Goal: Task Accomplishment & Management: Complete application form

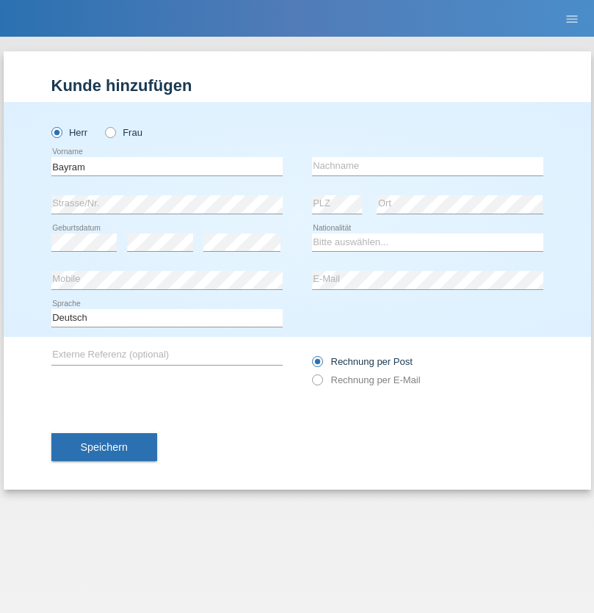
type input "Bayram"
click at [427, 166] on input "text" at bounding box center [427, 166] width 231 height 18
type input "Akhan"
select select "CH"
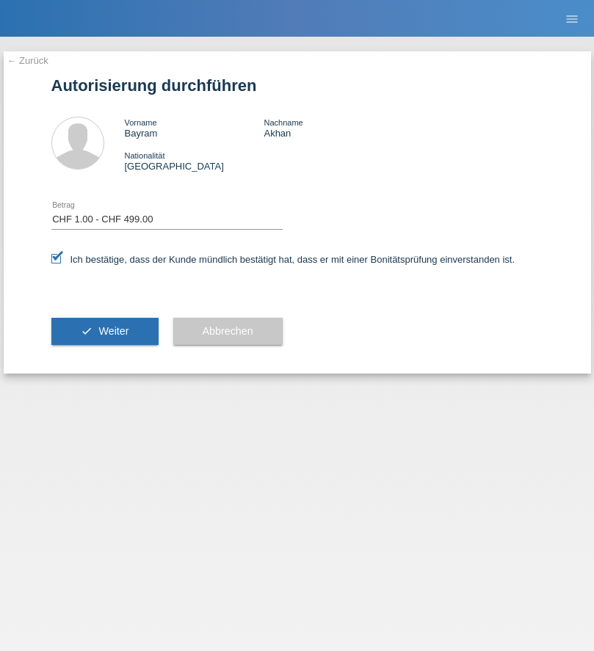
select select "1"
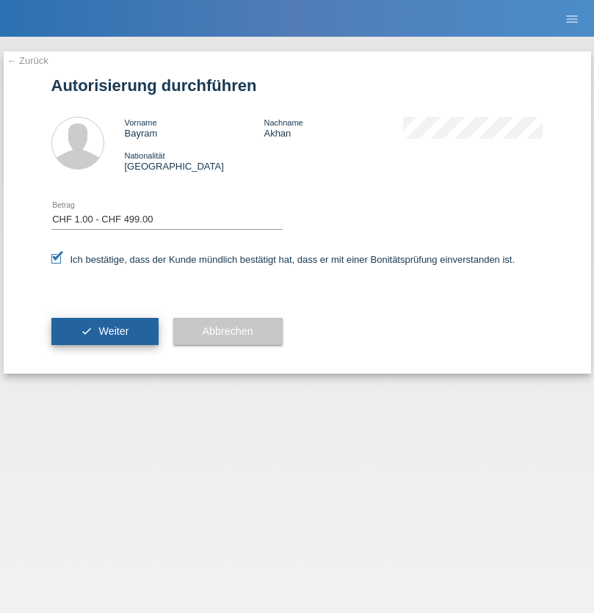
click at [104, 331] on span "Weiter" at bounding box center [113, 331] width 30 height 12
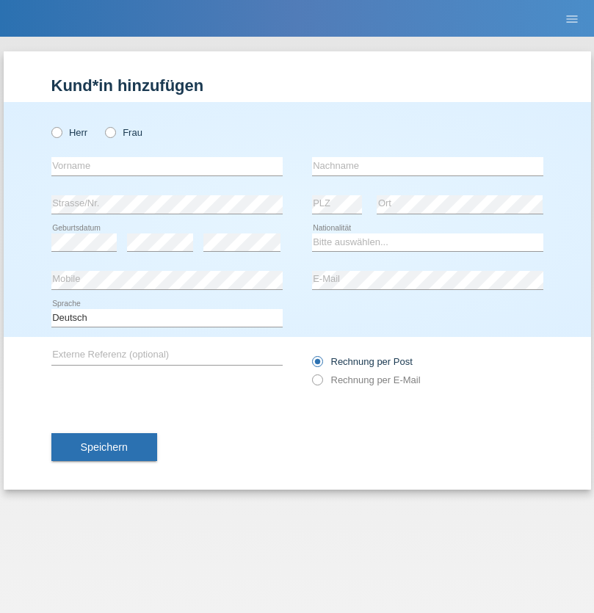
radio input "true"
click at [167, 166] on input "text" at bounding box center [166, 166] width 231 height 18
type input "Serap"
click at [427, 166] on input "text" at bounding box center [427, 166] width 231 height 18
type input "Demirarslan"
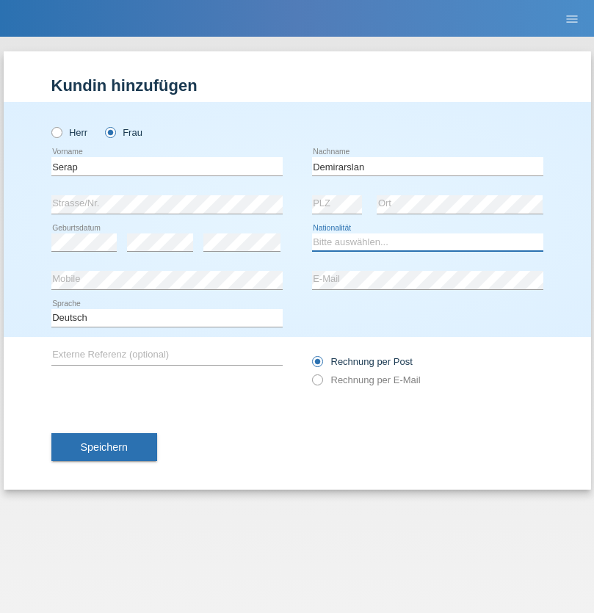
select select "AT"
select select "C"
select select "23"
select select "09"
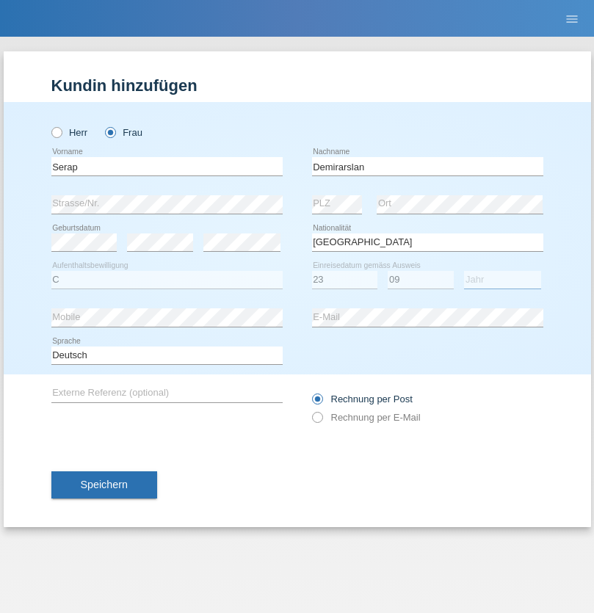
select select "2013"
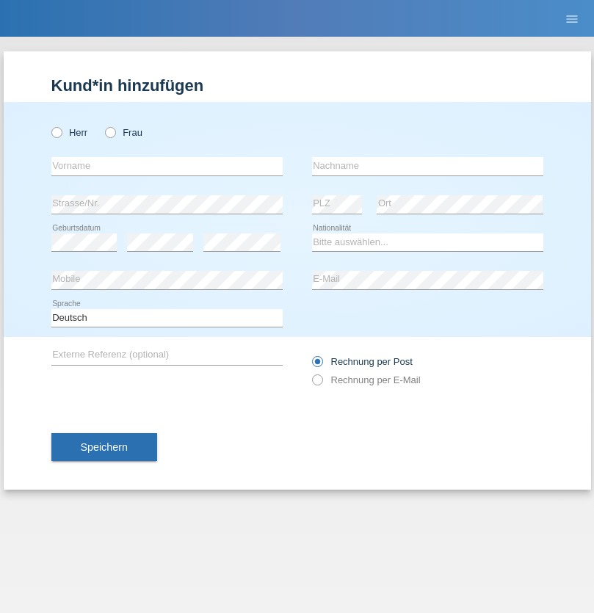
radio input "true"
click at [167, 166] on input "text" at bounding box center [166, 166] width 231 height 18
type input "Hazir"
click at [427, 166] on input "text" at bounding box center [427, 166] width 231 height 18
type input "Bozhdaraj"
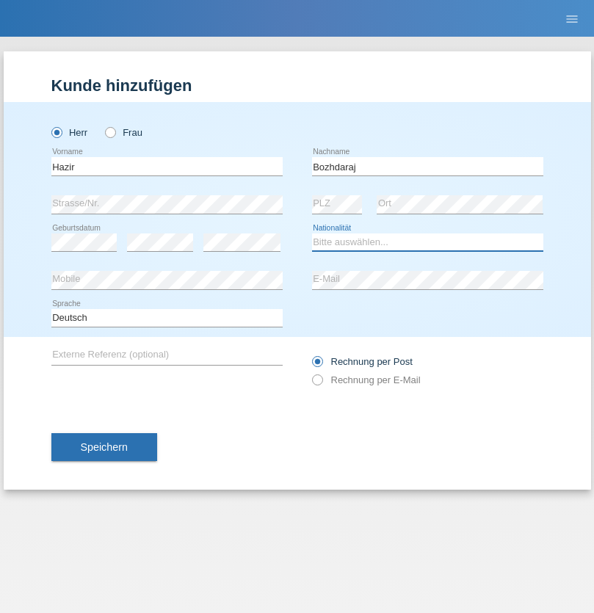
select select "XK"
select select "C"
select select "25"
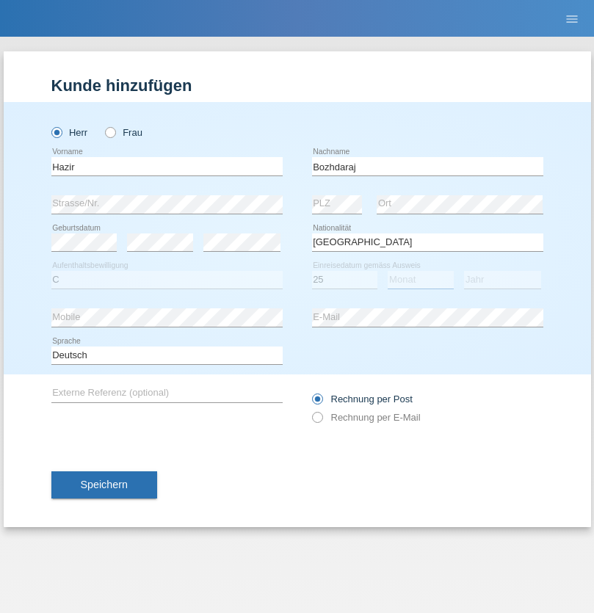
select select "10"
select select "1999"
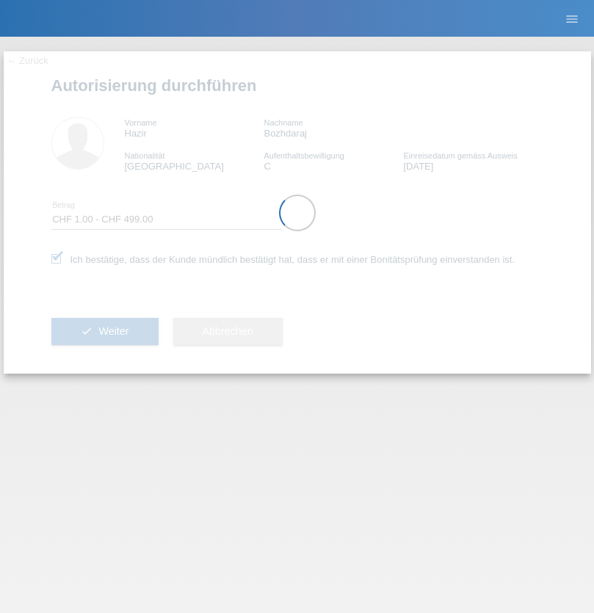
select select "1"
